Goal: Navigation & Orientation: Understand site structure

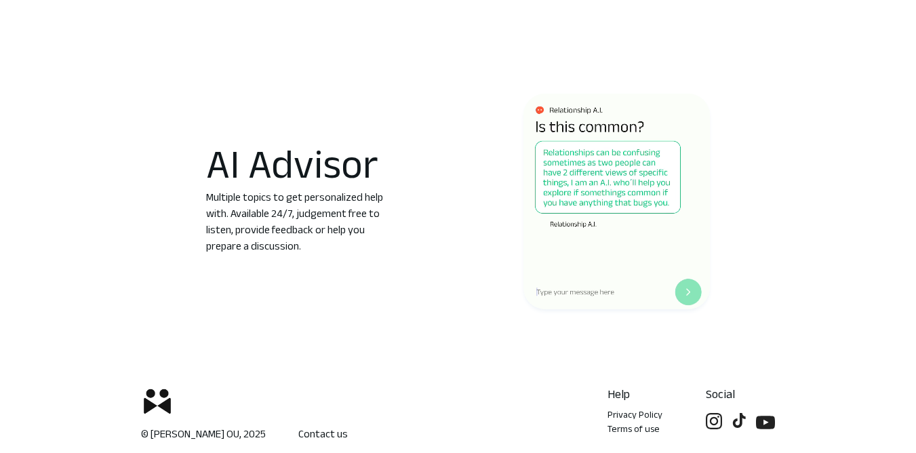
scroll to position [1261, 0]
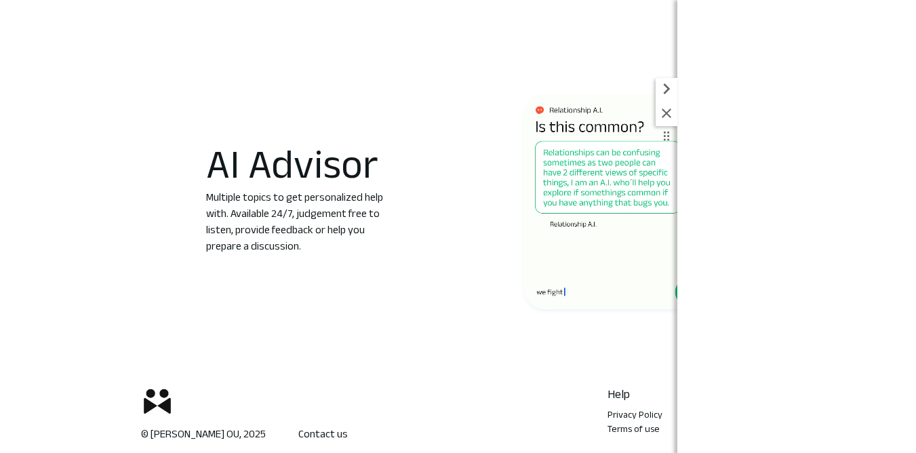
click at [661, 111] on icon at bounding box center [666, 113] width 16 height 16
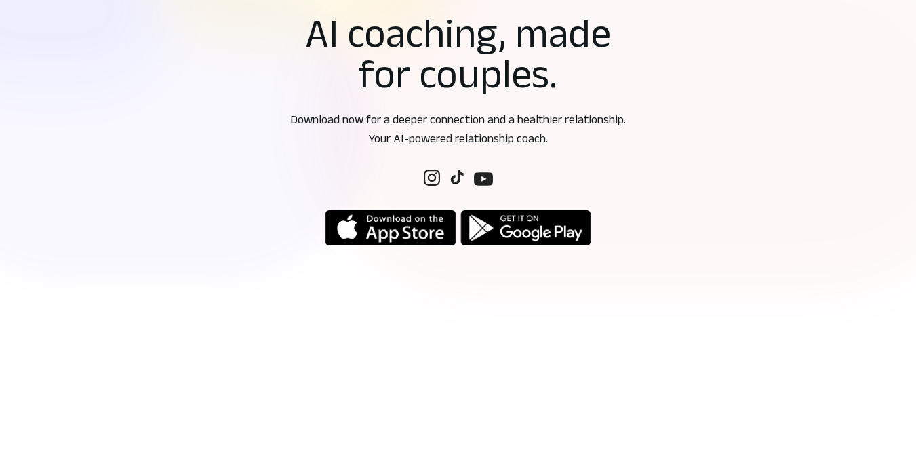
scroll to position [0, 0]
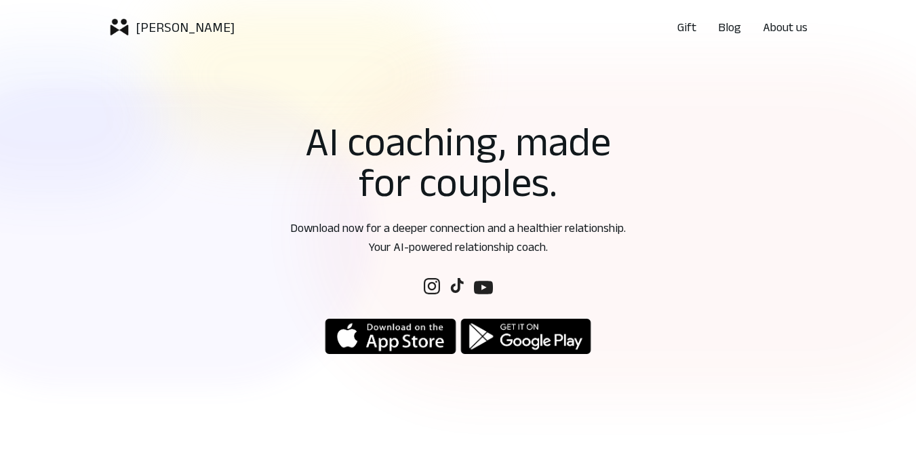
click at [786, 35] on p "About us" at bounding box center [784, 27] width 45 height 19
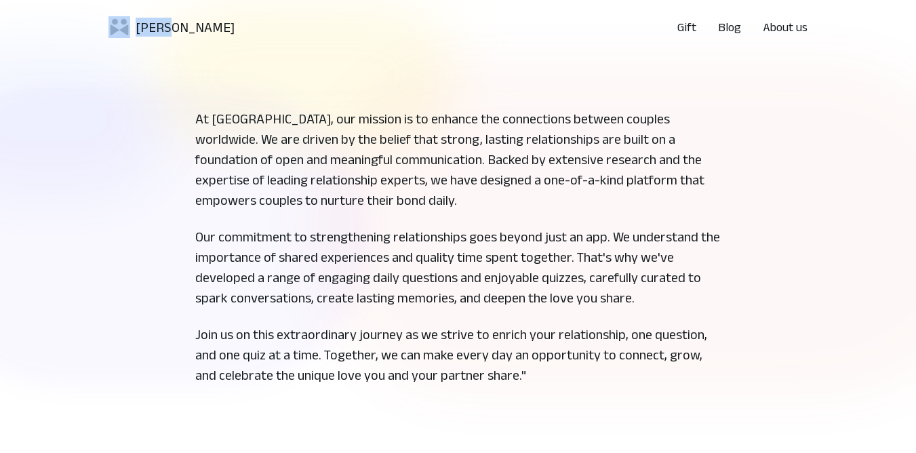
drag, startPoint x: 172, startPoint y: 30, endPoint x: 124, endPoint y: 34, distance: 48.3
click at [124, 34] on div "Kuizu Gift Blog About us" at bounding box center [458, 27] width 742 height 38
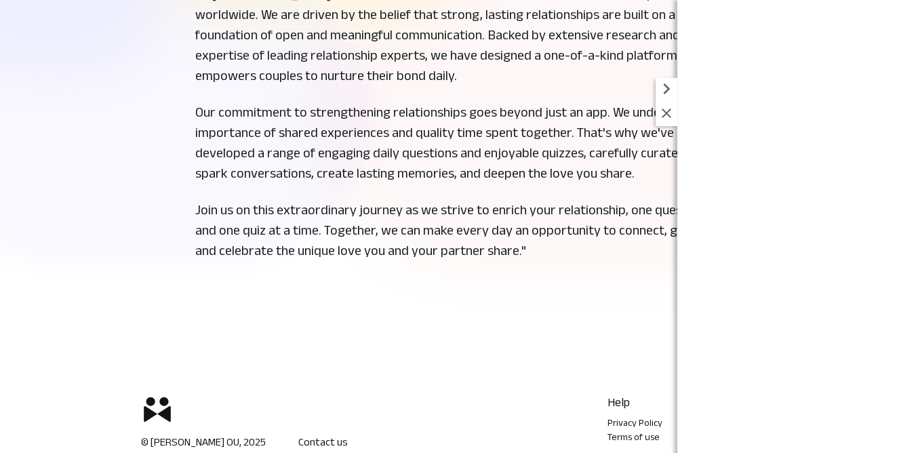
scroll to position [133, 0]
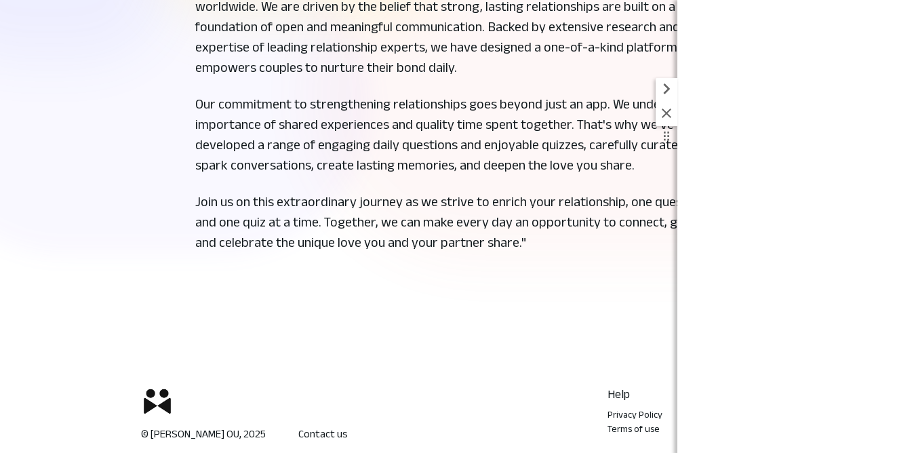
click at [668, 115] on icon at bounding box center [665, 112] width 9 height 9
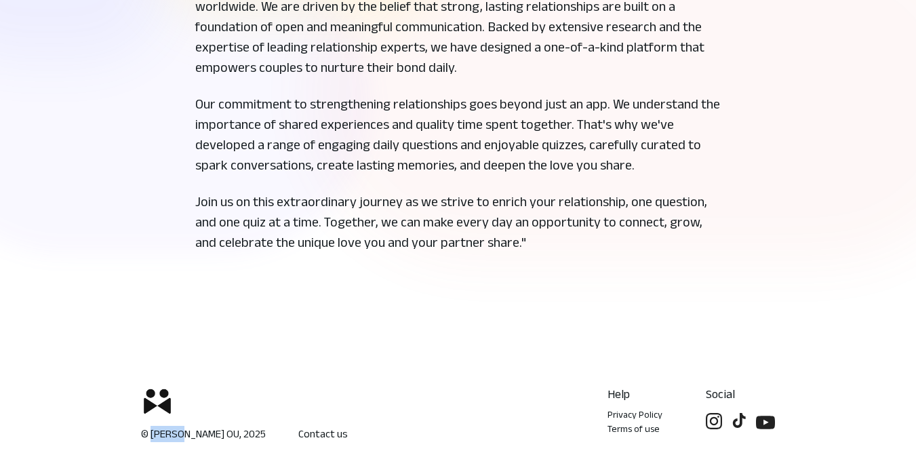
drag, startPoint x: 151, startPoint y: 436, endPoint x: 177, endPoint y: 434, distance: 25.8
click at [177, 434] on p "© [PERSON_NAME] OU, 2025" at bounding box center [203, 434] width 125 height 16
copy p "[PERSON_NAME]"
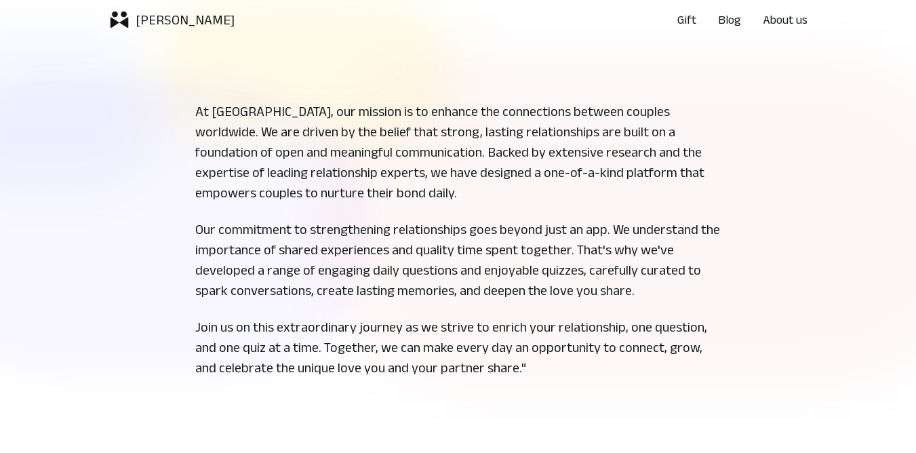
scroll to position [0, 0]
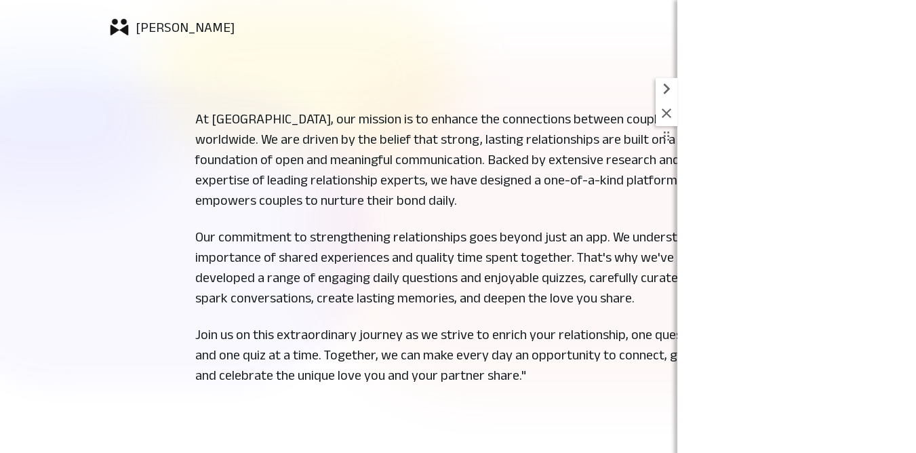
click at [659, 112] on icon at bounding box center [666, 113] width 16 height 16
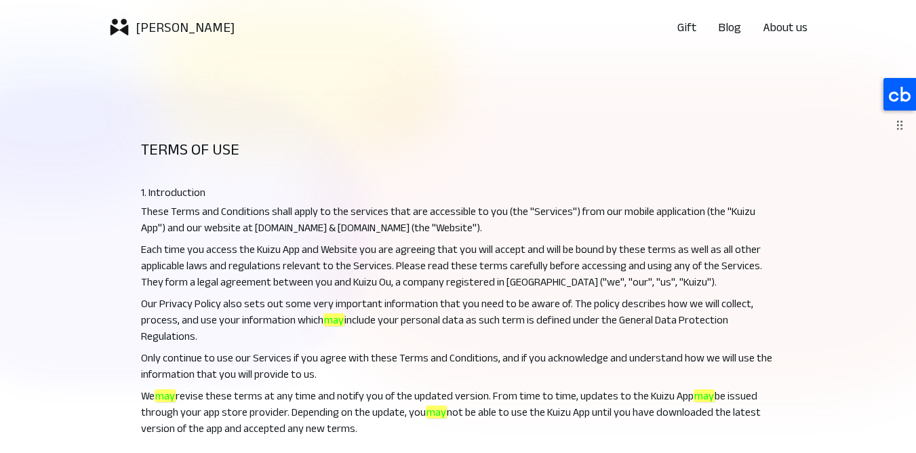
click at [914, 95] on icon at bounding box center [899, 94] width 33 height 33
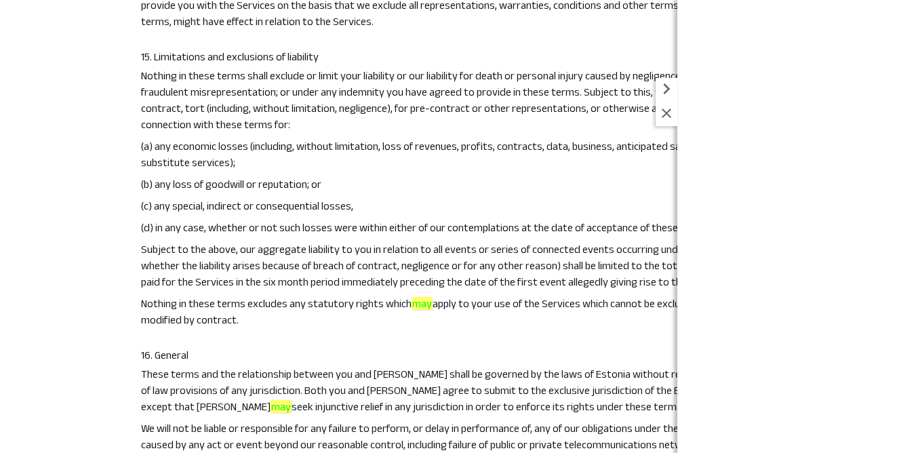
scroll to position [3063, 0]
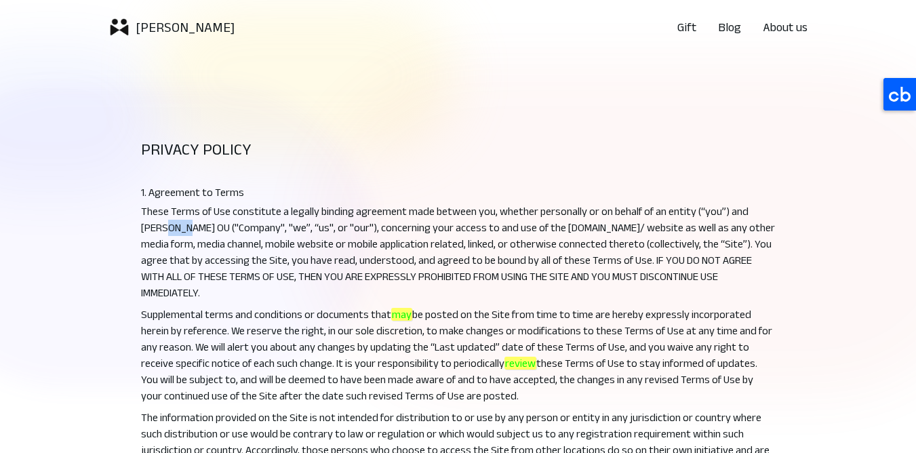
drag, startPoint x: 185, startPoint y: 228, endPoint x: 167, endPoint y: 228, distance: 18.3
click at [167, 228] on p "These Terms of Use constitute a legally binding agreement made between you, whe…" at bounding box center [458, 252] width 634 height 98
copy p "OU"
